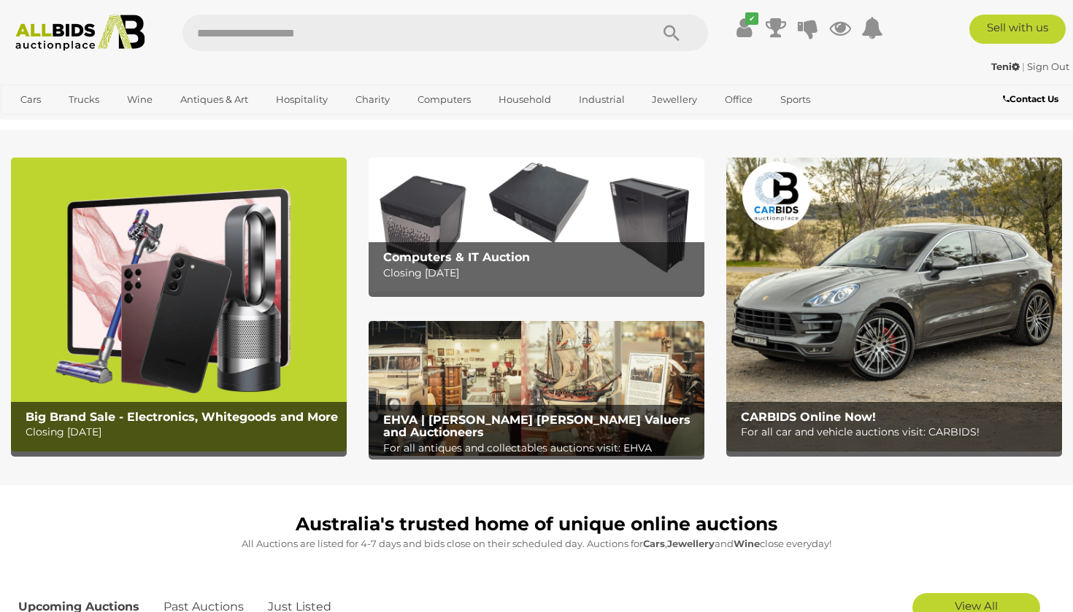
click at [333, 309] on img at bounding box center [179, 305] width 336 height 294
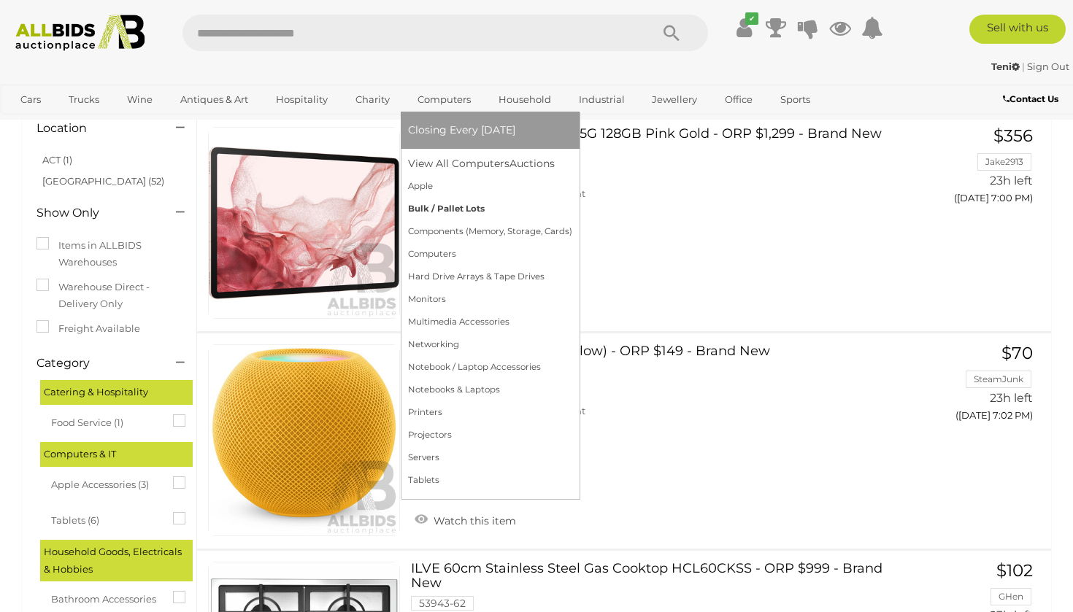
scroll to position [109, 0]
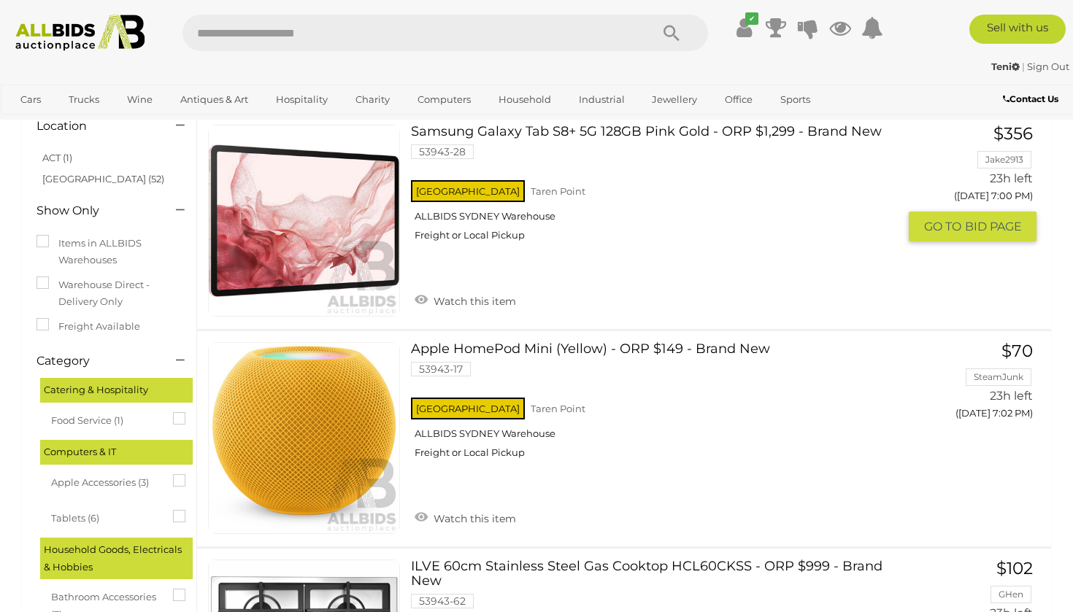
click at [790, 145] on link "Samsung Galaxy Tab S8+ 5G 128GB Pink Gold - ORP $1,299 - Brand New 53943-28 [GE…" at bounding box center [660, 189] width 477 height 128
